Goal: Task Accomplishment & Management: Manage account settings

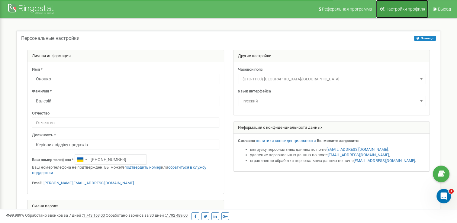
click at [397, 7] on span "Настройки профиля" at bounding box center [405, 9] width 40 height 5
